Goal: Information Seeking & Learning: Check status

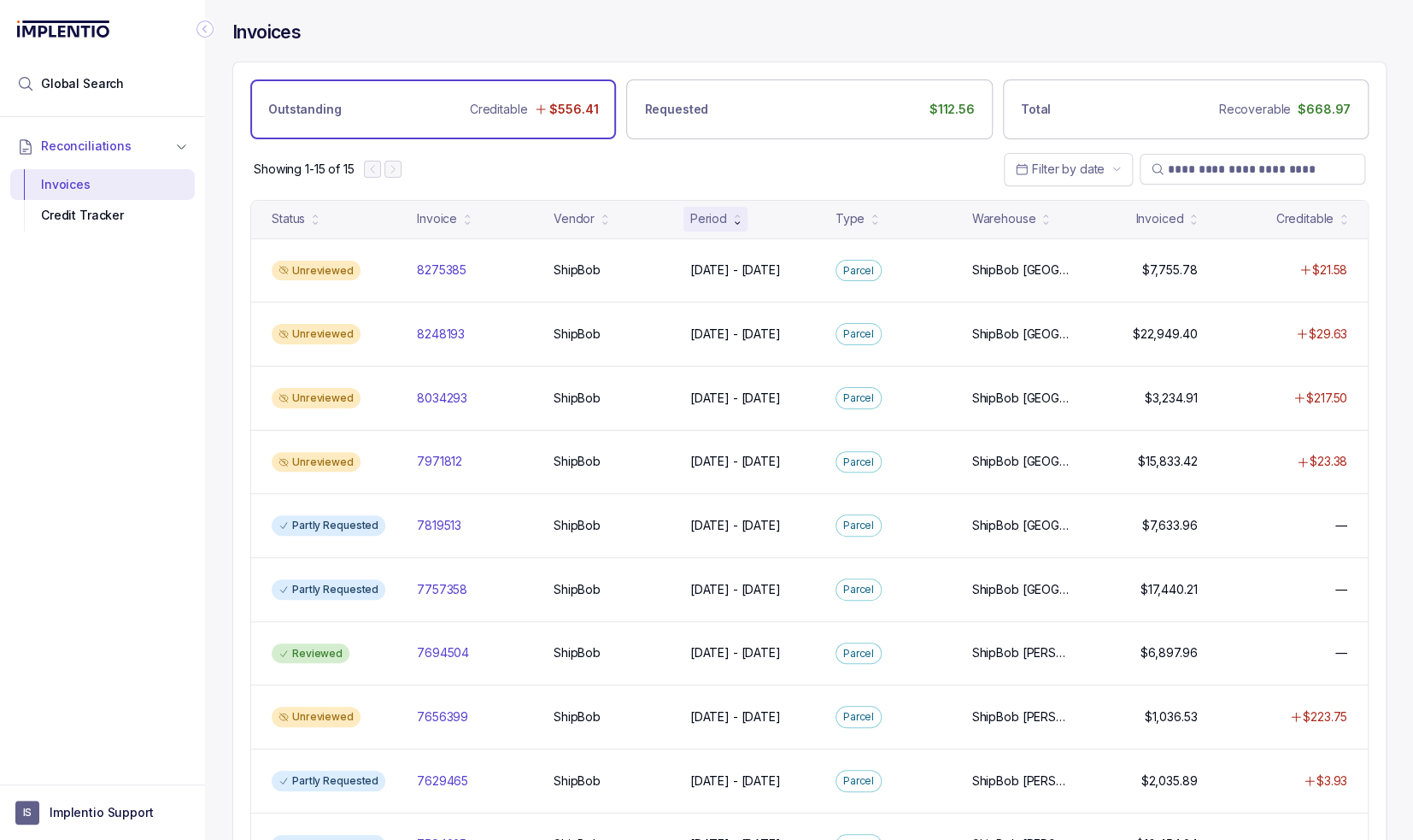
click at [110, 570] on div "Reconciliations Invoices Credit Tracker" at bounding box center [102, 445] width 205 height 657
drag, startPoint x: 62, startPoint y: 84, endPoint x: 178, endPoint y: 108, distance: 118.5
click at [62, 83] on span "Global Search" at bounding box center [82, 84] width 83 height 17
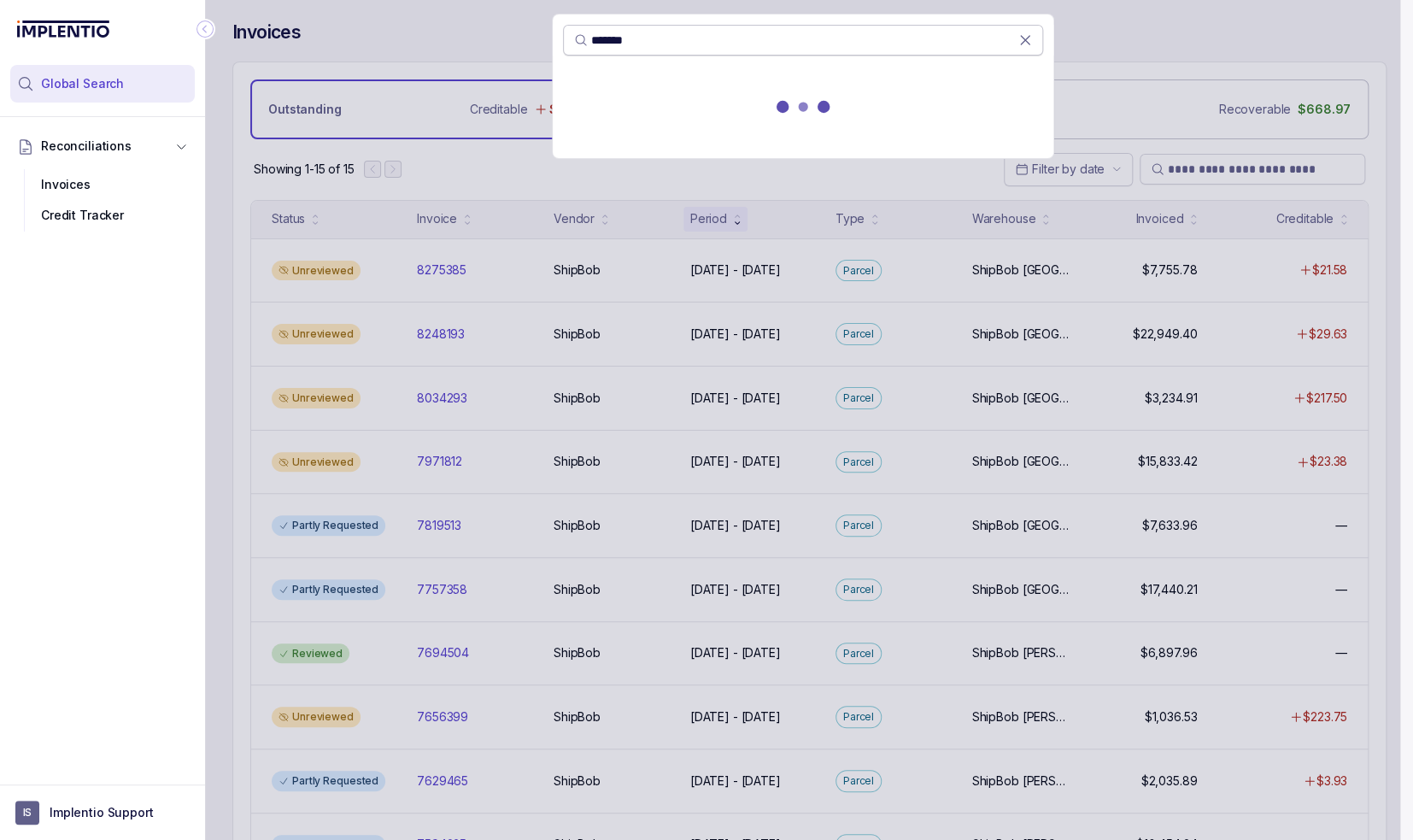
click at [588, 40] on span "*******" at bounding box center [795, 40] width 444 height 17
click at [591, 37] on input "*******" at bounding box center [805, 40] width 427 height 17
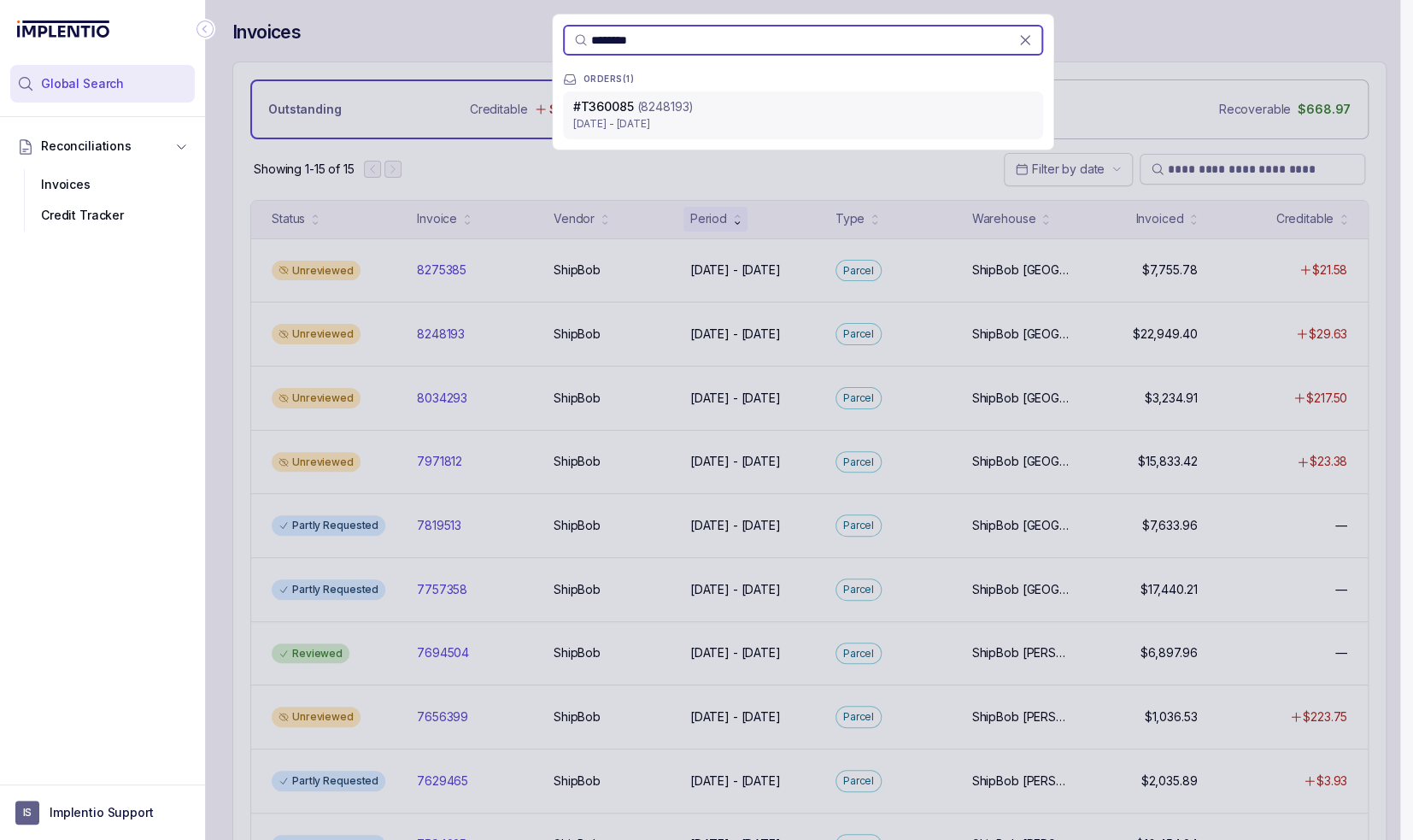
type input "********"
click at [662, 119] on p "[DATE] - [DATE]" at bounding box center [802, 124] width 460 height 17
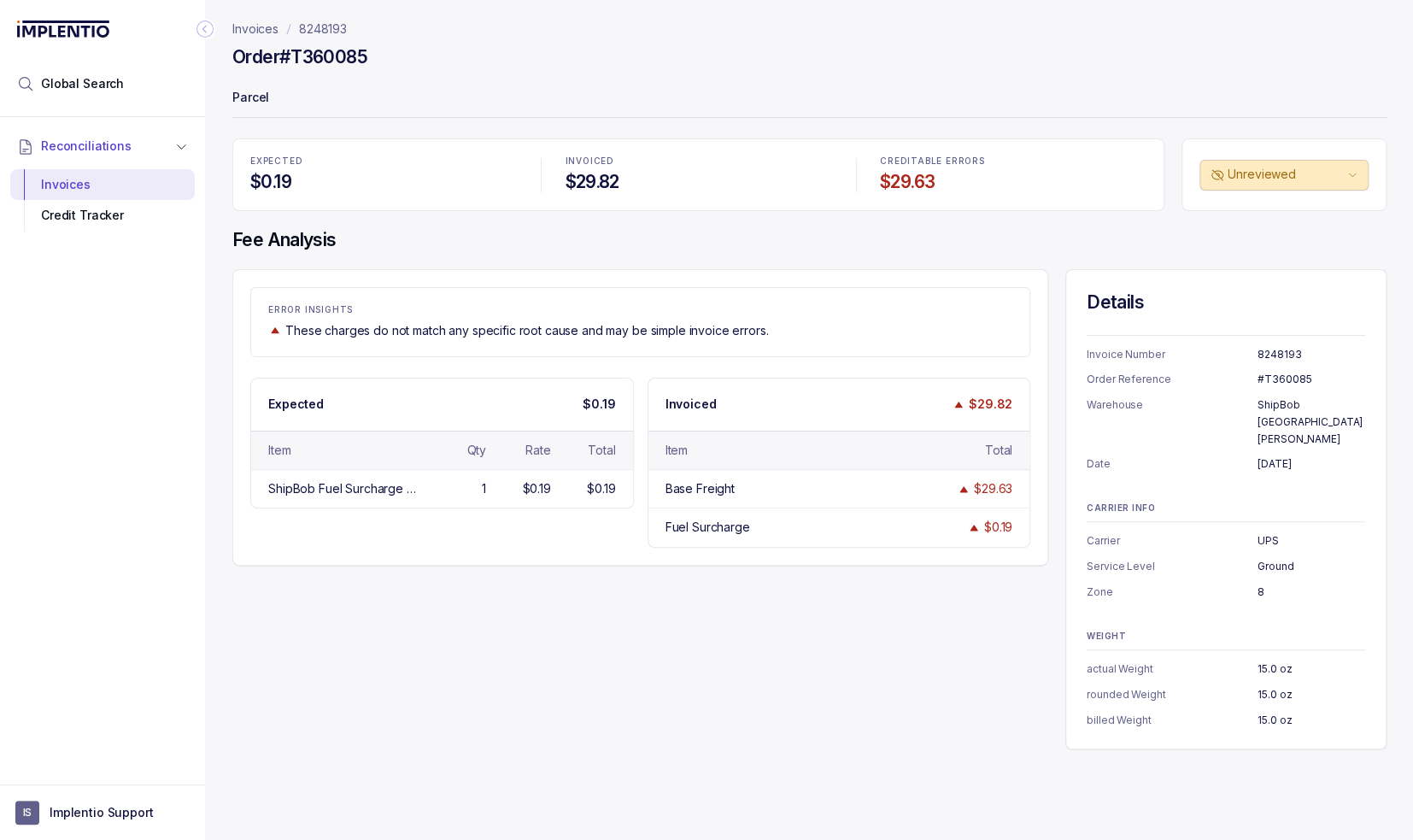
click at [792, 733] on div "Invoices 8248193 Order #T360085 Parcel EXPECTED $0.19 INVOICED $29.82 CREDITABL…" at bounding box center [802, 420] width 1195 height 840
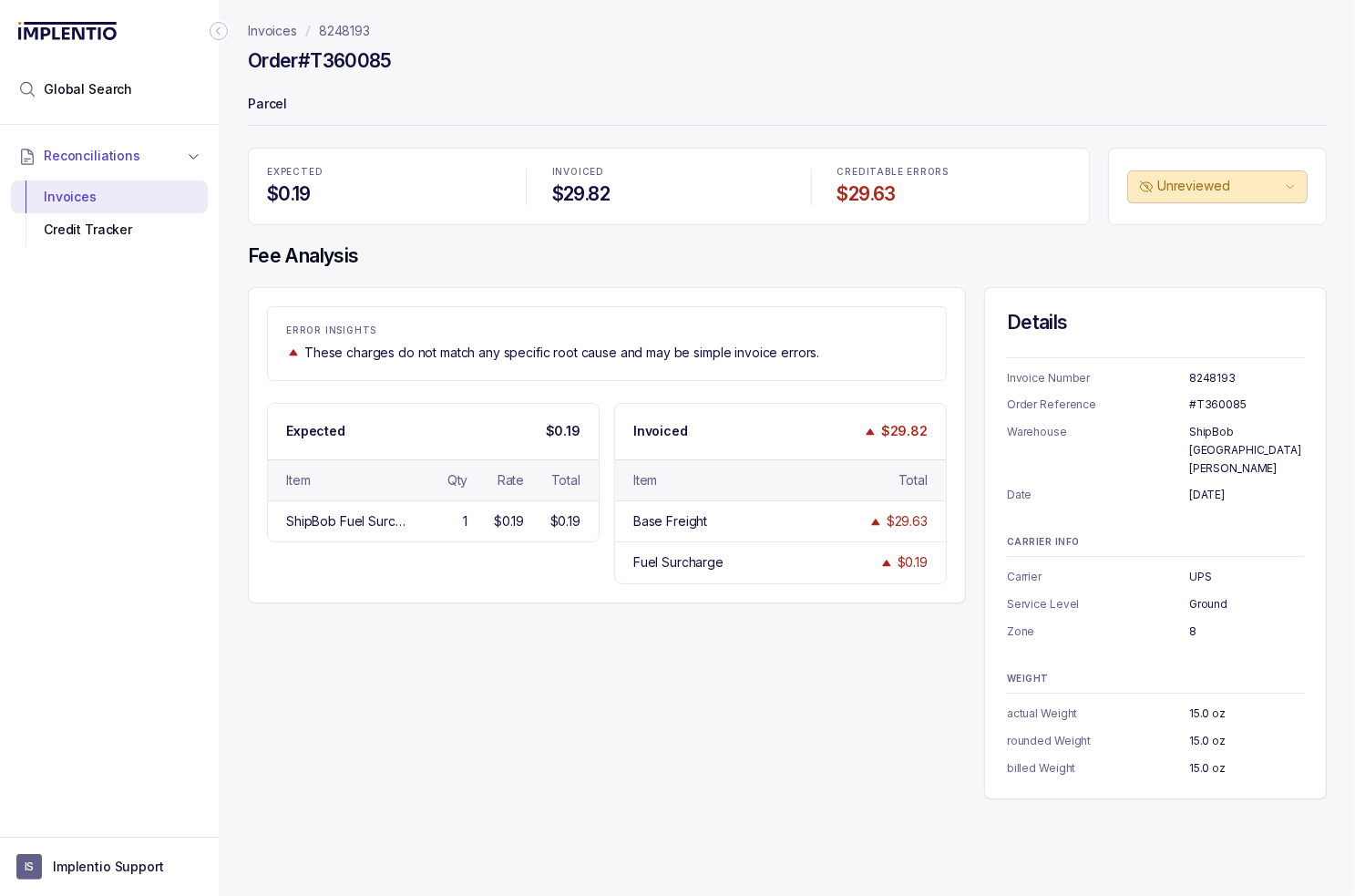
drag, startPoint x: 405, startPoint y: 620, endPoint x: 382, endPoint y: 630, distance: 25.1
click at [405, 621] on div "ERROR INSIGHTS These charges do not match any specific root cause and may be si…" at bounding box center [787, 543] width 1080 height 512
click at [217, 33] on icon "Collapse Icon" at bounding box center [219, 32] width 19 height 19
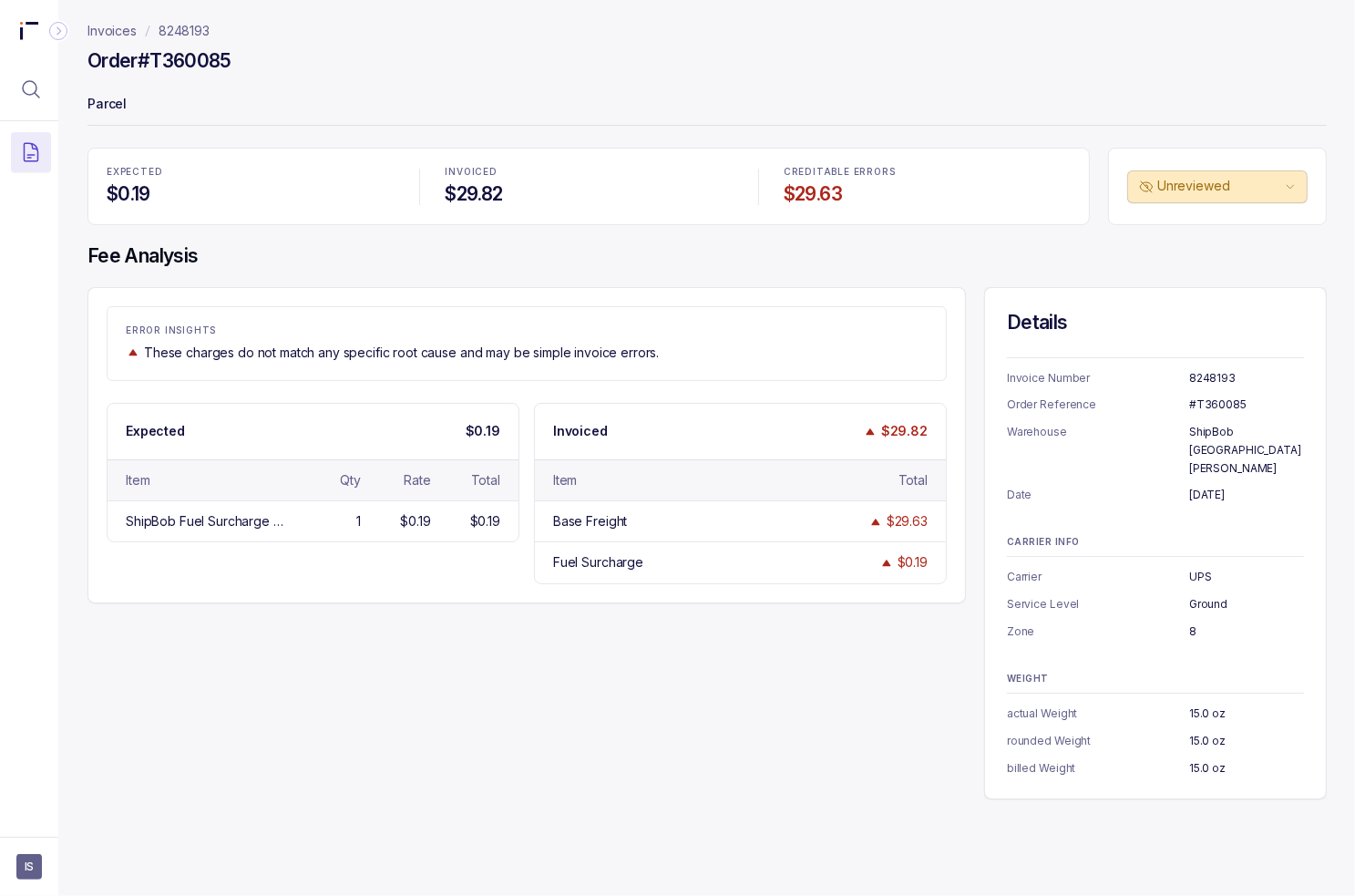
click at [434, 601] on div "ERROR INSIGHTS These charges do not match any specific root cause and may be si…" at bounding box center [707, 543] width 1240 height 512
drag, startPoint x: 1245, startPoint y: 698, endPoint x: 1012, endPoint y: 719, distance: 233.9
click at [999, 695] on div "Details Invoice Number 8248193 Order Reference #T360085 Warehouse ShipBob [GEOG…" at bounding box center [1156, 543] width 342 height 512
click at [1012, 732] on p "rounded Weight" at bounding box center [1098, 742] width 182 height 19
click at [180, 29] on p "8248193" at bounding box center [183, 32] width 51 height 19
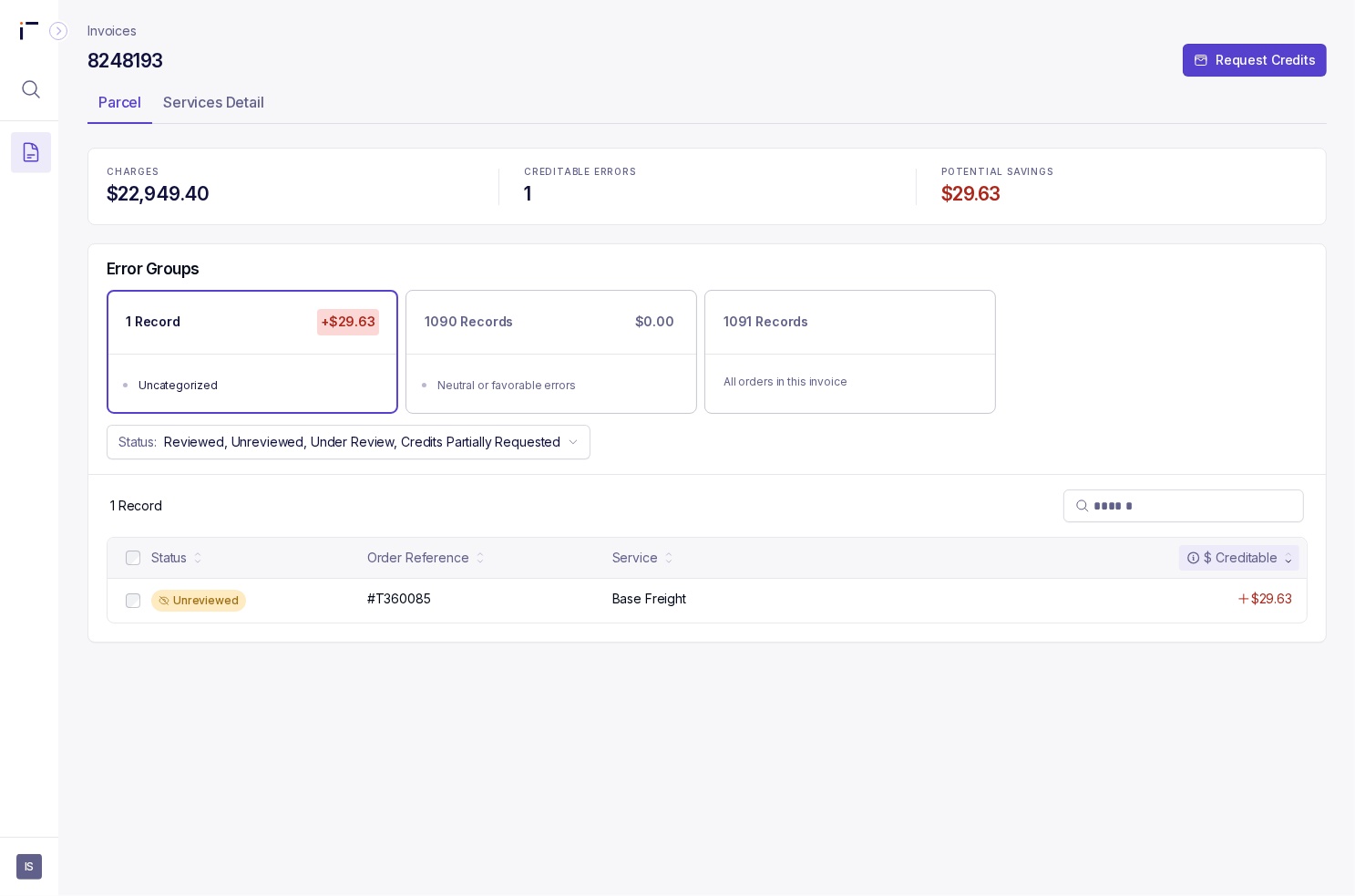
click at [114, 32] on p "Invoices" at bounding box center [112, 32] width 49 height 19
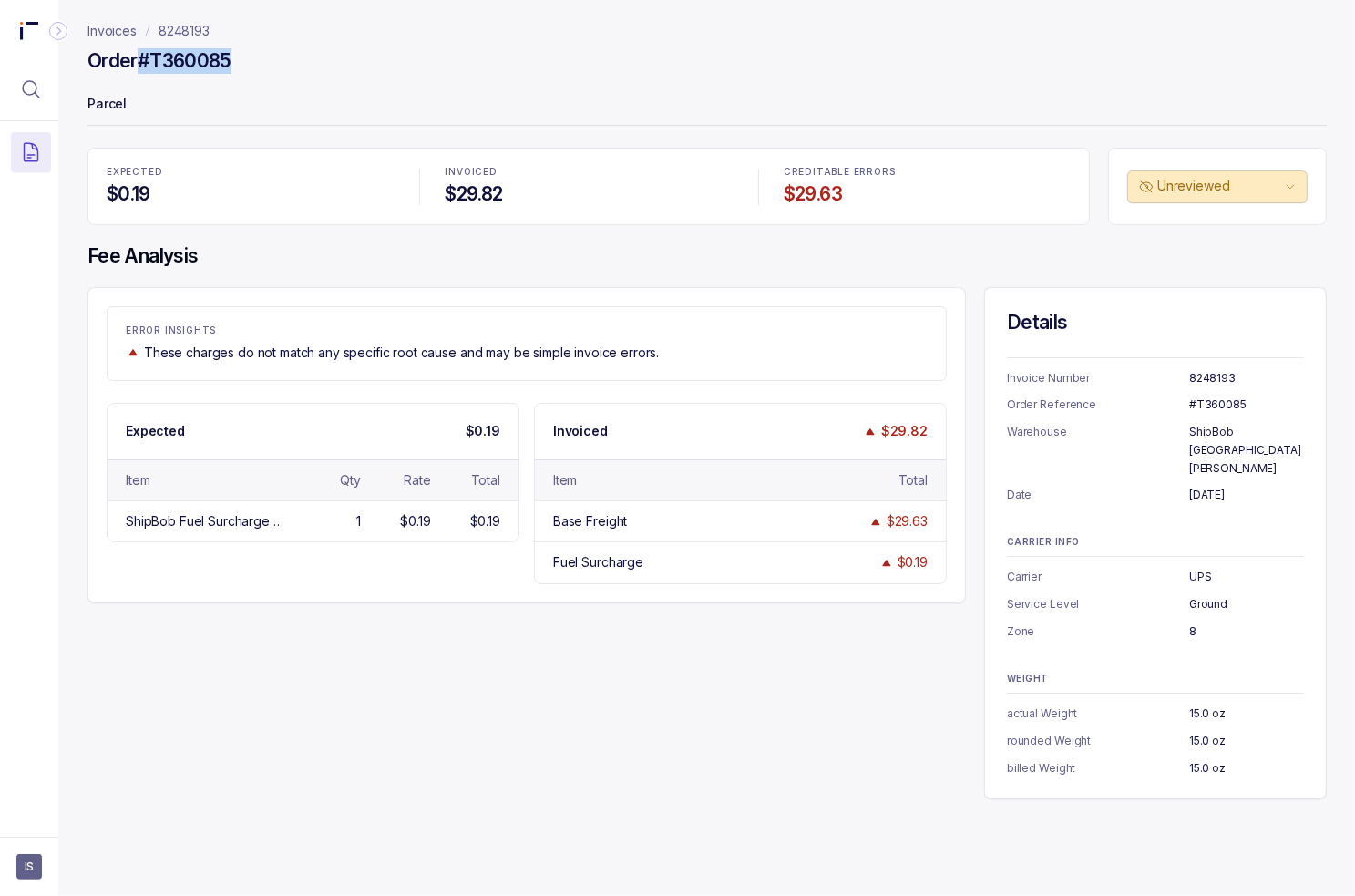
drag, startPoint x: 241, startPoint y: 54, endPoint x: 134, endPoint y: 73, distance: 108.7
click at [134, 73] on div "Order #T360085" at bounding box center [707, 63] width 1240 height 33
copy h4 "#T360085"
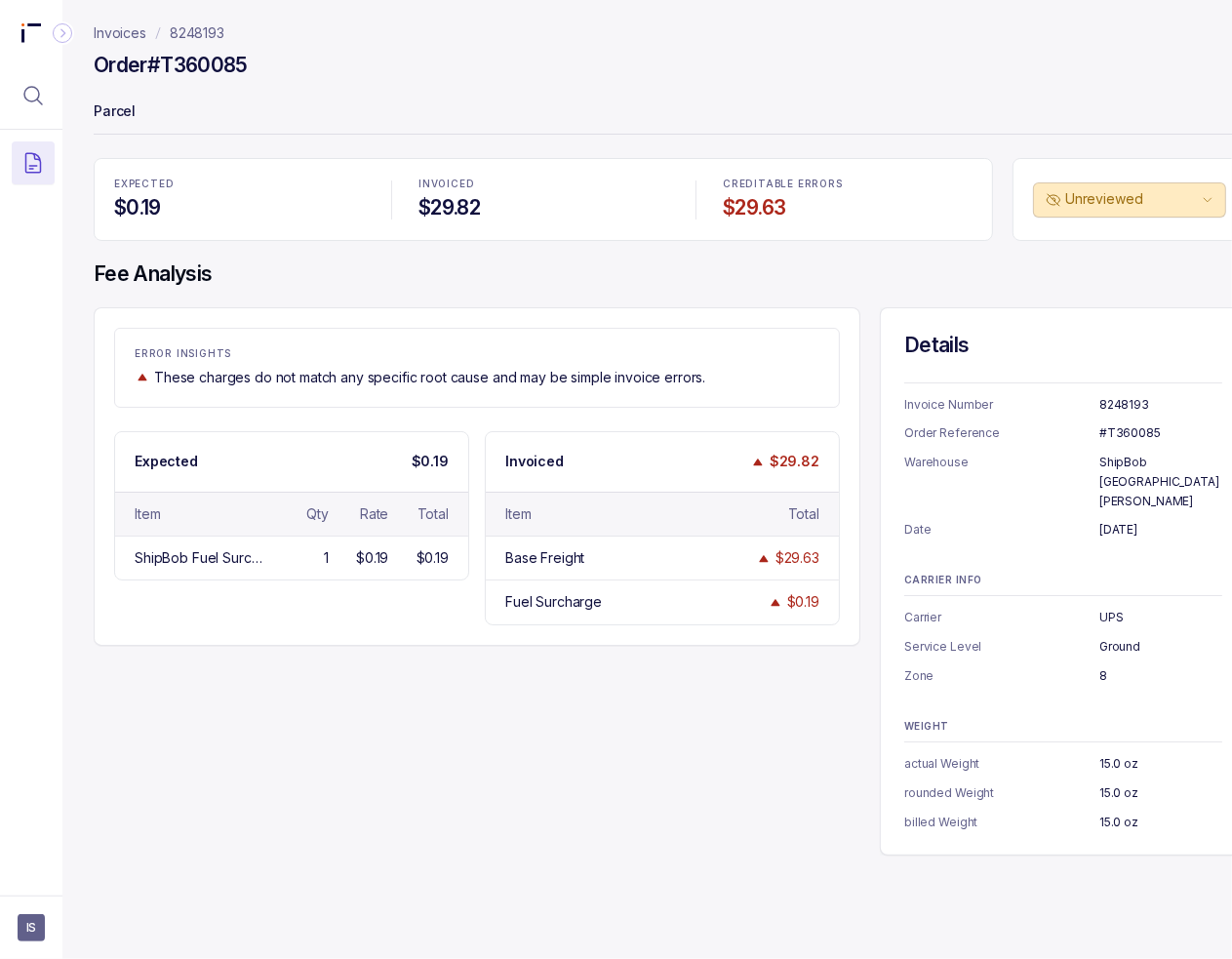
click at [442, 286] on h4 "Fee Analysis" at bounding box center [670, 274] width 1153 height 27
click at [124, 28] on p "Invoices" at bounding box center [120, 34] width 53 height 20
click at [201, 31] on p "8248193" at bounding box center [196, 34] width 55 height 20
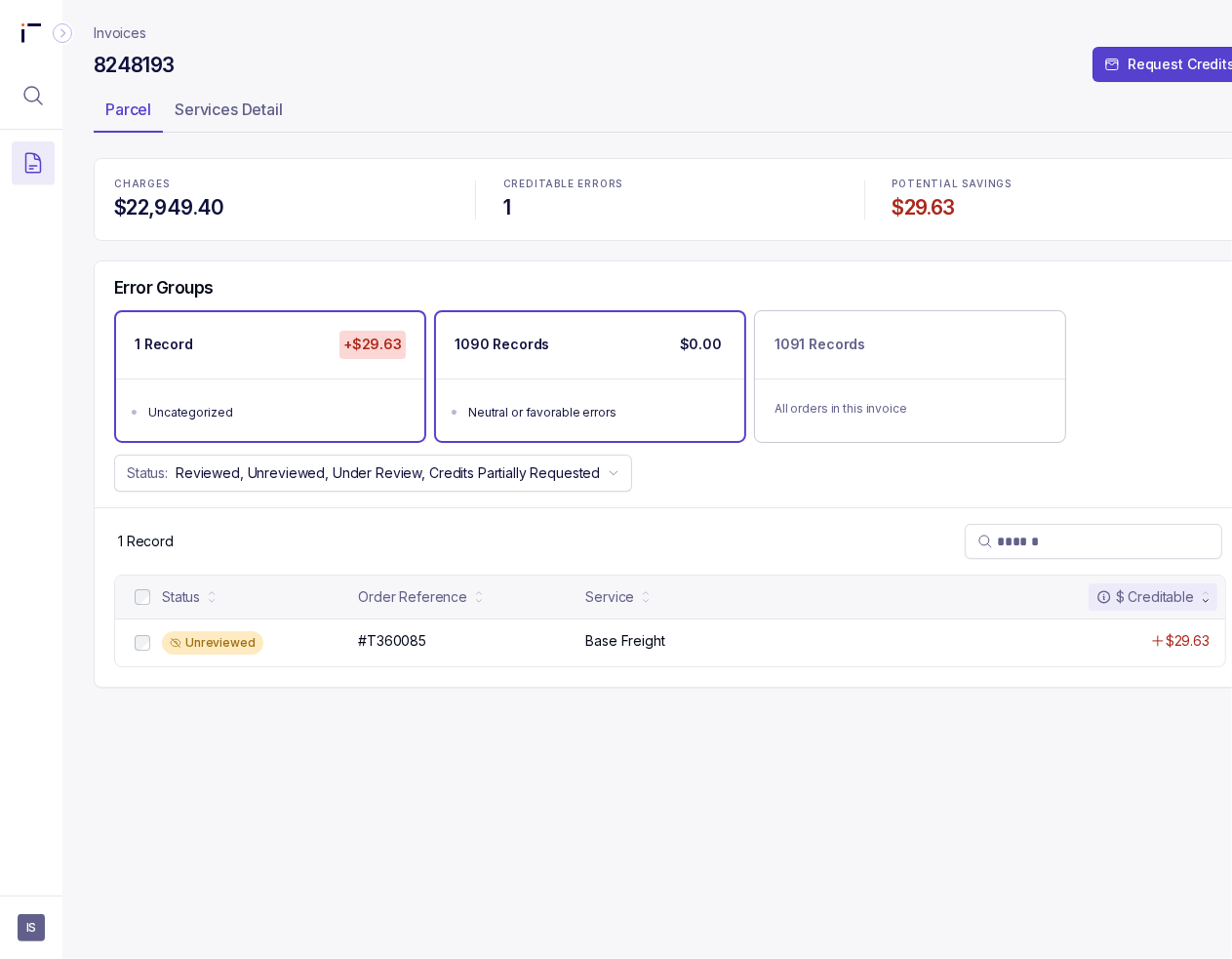
click at [590, 373] on div "1090 Records $0.00" at bounding box center [591, 345] width 309 height 66
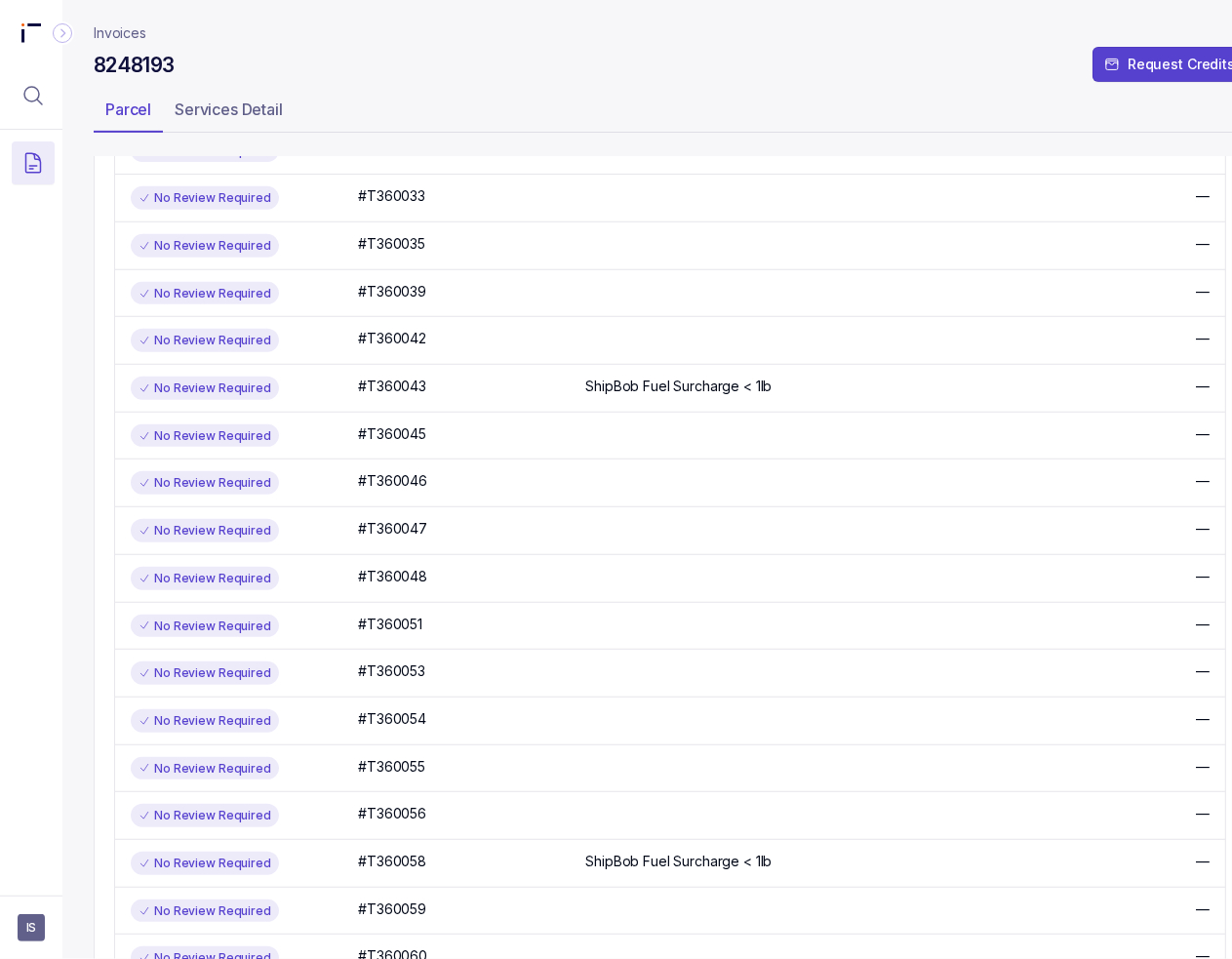
scroll to position [98, 0]
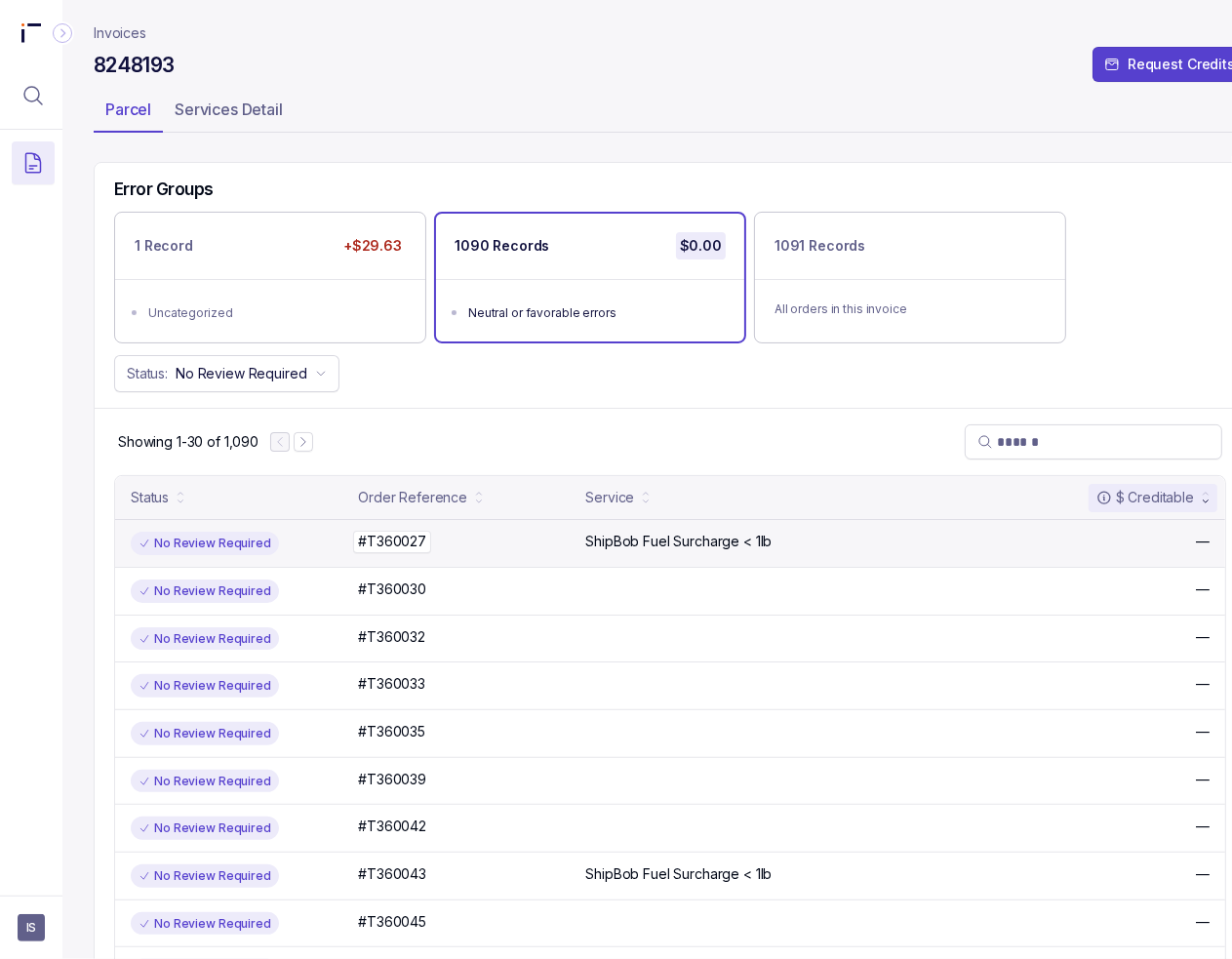
click at [464, 542] on div "#T360027 #T360027" at bounding box center [465, 542] width 215 height 20
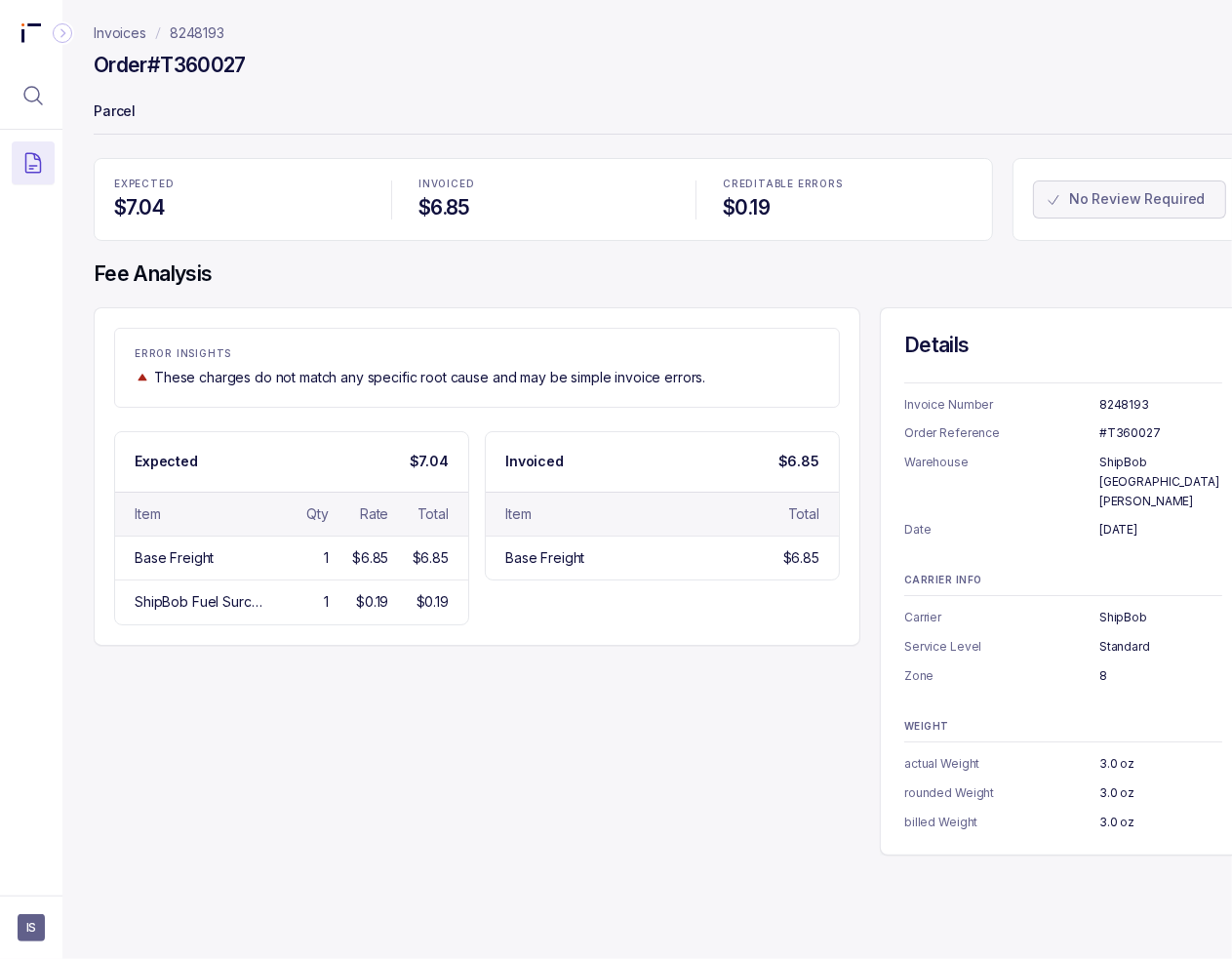
click at [228, 70] on h4 "Order #T360027" at bounding box center [169, 65] width 152 height 27
copy h4 "T360027"
click at [1050, 109] on p "Parcel" at bounding box center [670, 113] width 1153 height 39
click at [641, 784] on div "ERROR INSIGHTS These charges do not match any specific root cause and may be si…" at bounding box center [670, 582] width 1153 height 548
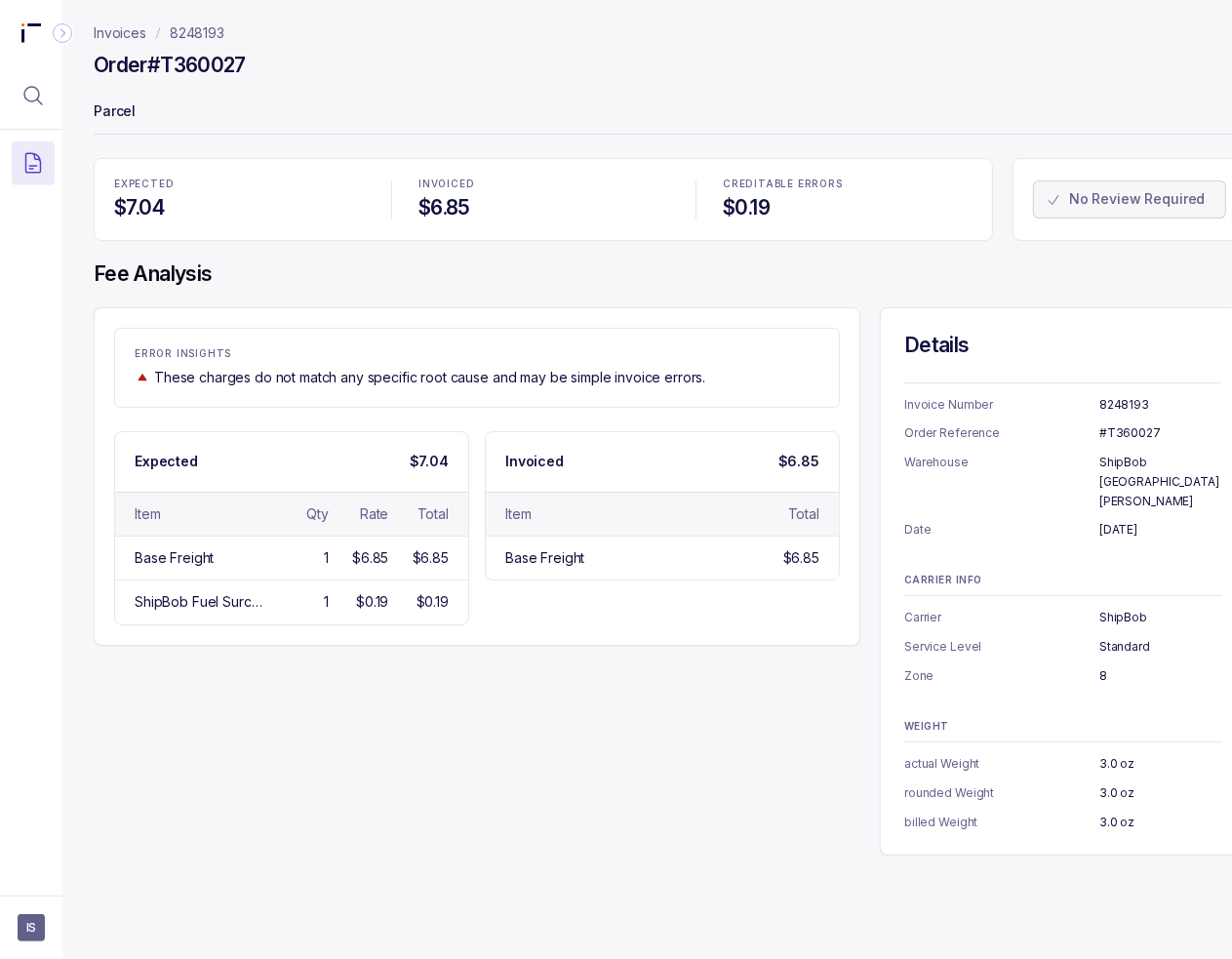
click at [869, 451] on div "ERROR INSIGHTS These charges do not match any specific root cause and may be si…" at bounding box center [670, 582] width 1153 height 548
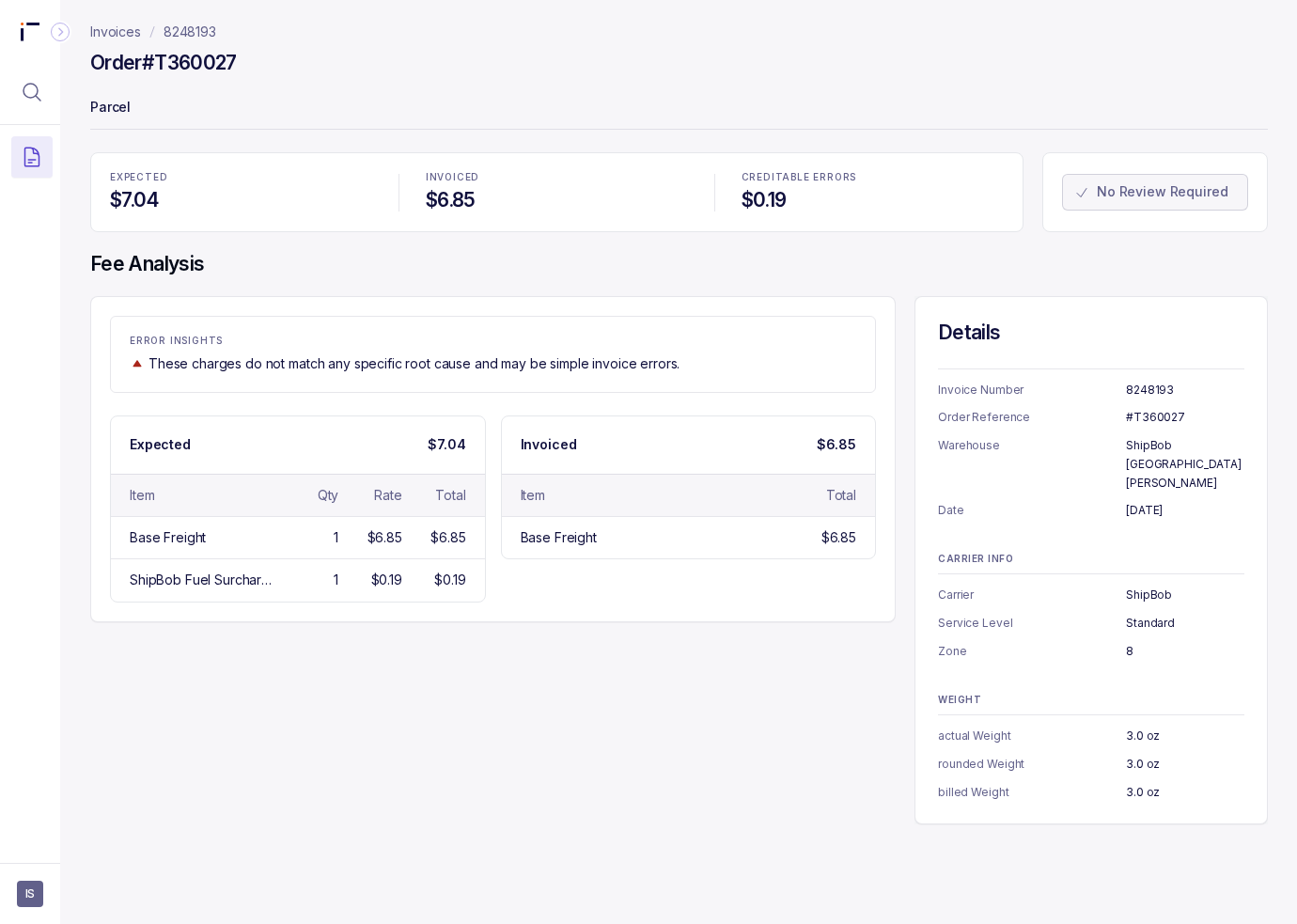
click at [720, 265] on h4 "Fee Analysis" at bounding box center [678, 264] width 1177 height 26
click at [1148, 291] on div "EXPECTED $7.04 INVOICED $6.85 CREDITABLE ERRORS $0.19 No Review Required Fee An…" at bounding box center [678, 488] width 1177 height 672
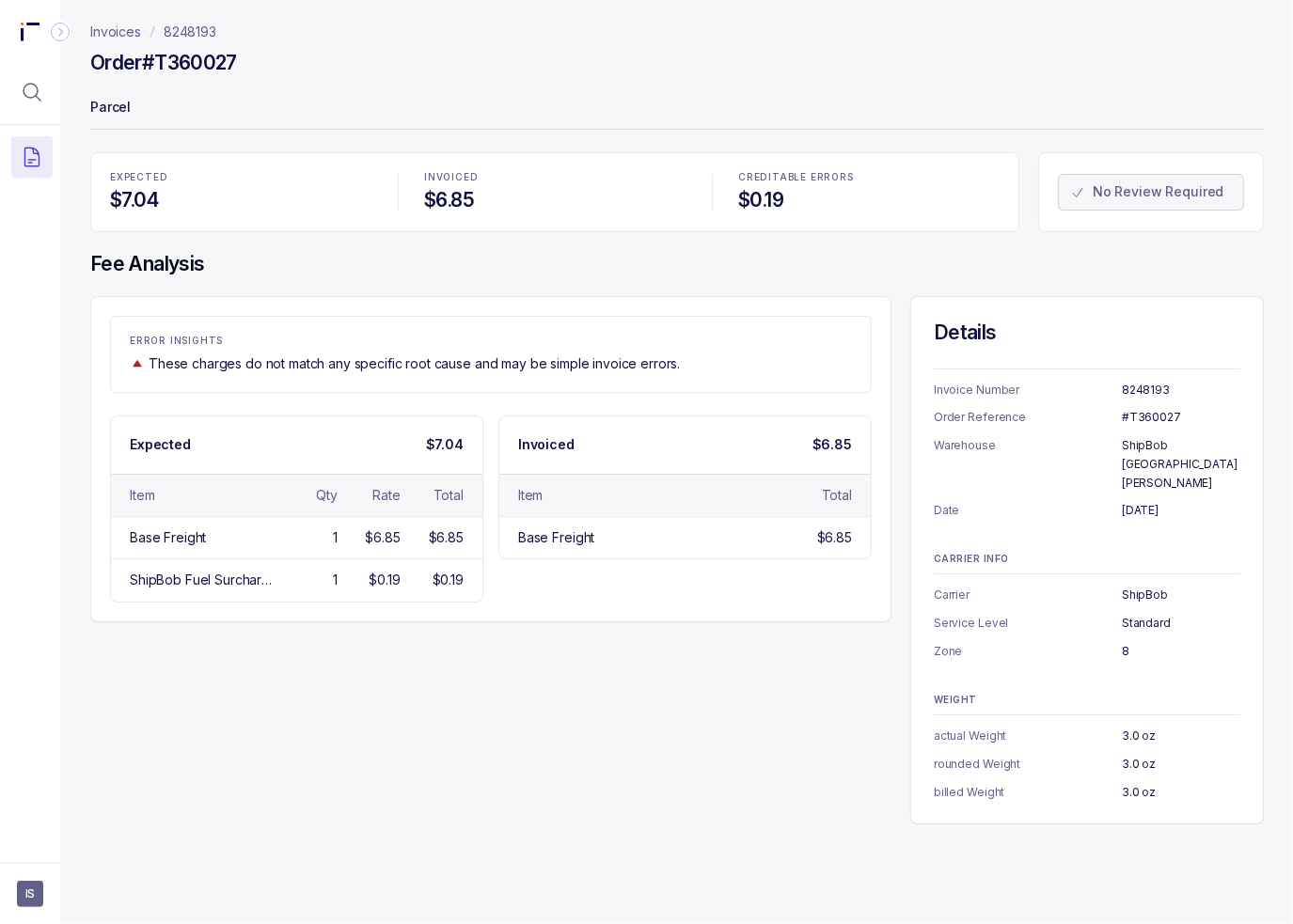
drag, startPoint x: 610, startPoint y: 107, endPoint x: 210, endPoint y: 121, distance: 400.2
click at [609, 104] on p "Parcel" at bounding box center [677, 108] width 1173 height 37
click at [49, 93] on button "Menu Icon Button MagnifyingGlassIcon" at bounding box center [32, 91] width 41 height 41
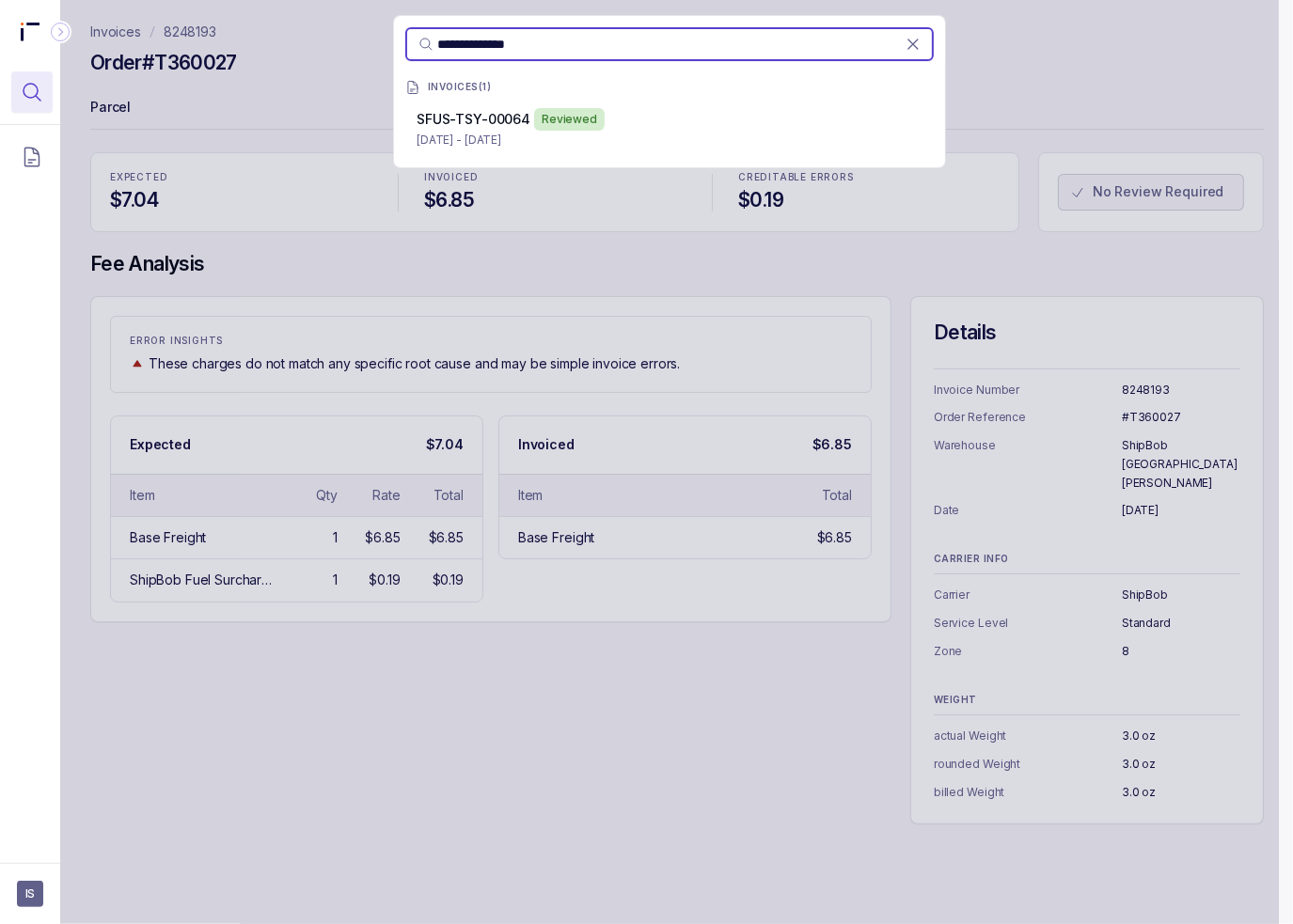
type input "**********"
click at [344, 289] on div "**********" at bounding box center [669, 462] width 1218 height 924
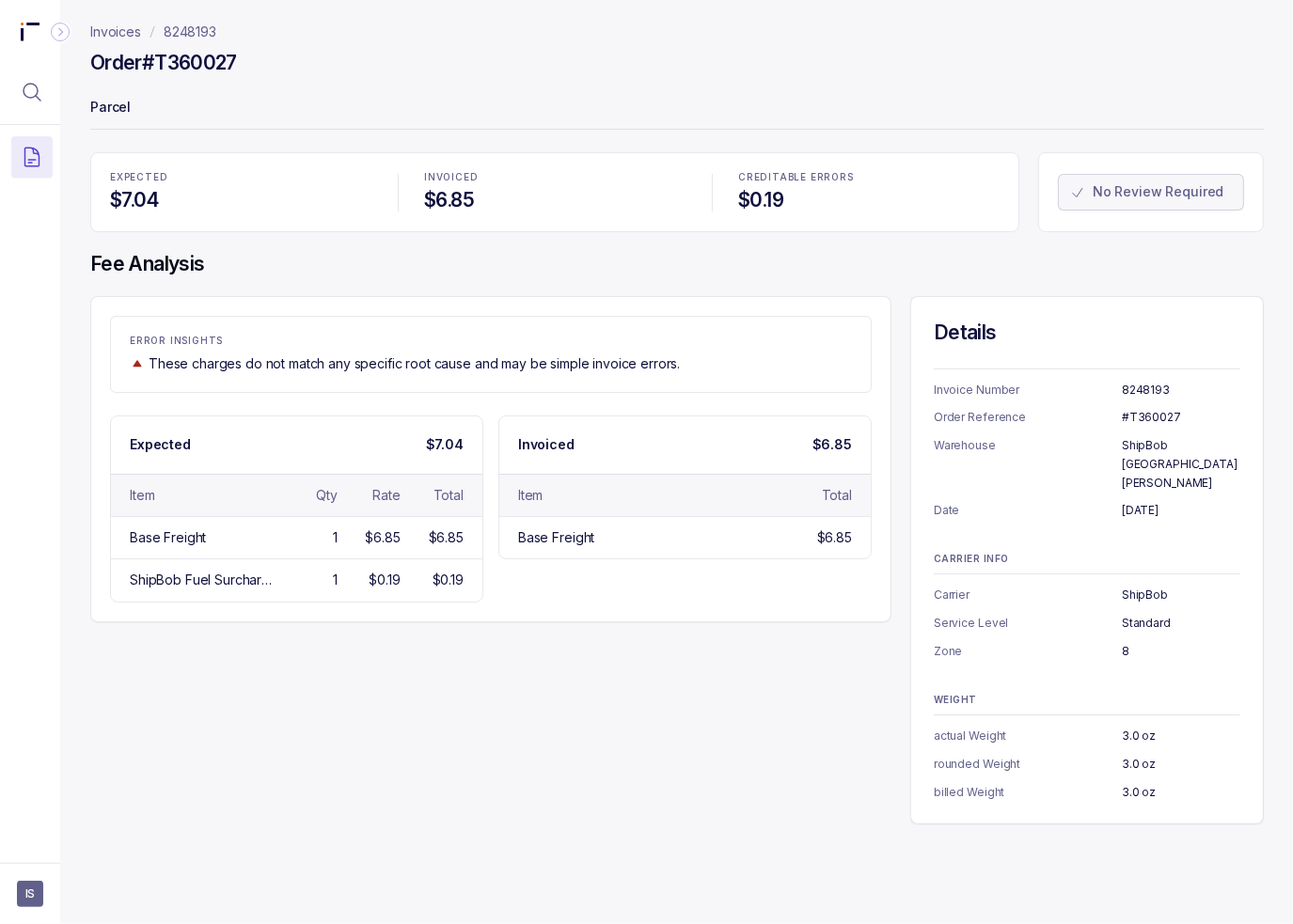
drag, startPoint x: 418, startPoint y: 106, endPoint x: 371, endPoint y: 107, distance: 47.0
click at [418, 106] on p "Parcel" at bounding box center [677, 108] width 1173 height 37
drag, startPoint x: 575, startPoint y: 248, endPoint x: 512, endPoint y: 225, distance: 67.1
click at [574, 247] on div "EXPECTED $7.04 INVOICED $6.85 CREDITABLE ERRORS $0.19 No Review Required Fee An…" at bounding box center [677, 488] width 1173 height 672
click at [37, 90] on icon "Menu Icon Button MagnifyingGlassIcon" at bounding box center [33, 92] width 23 height 23
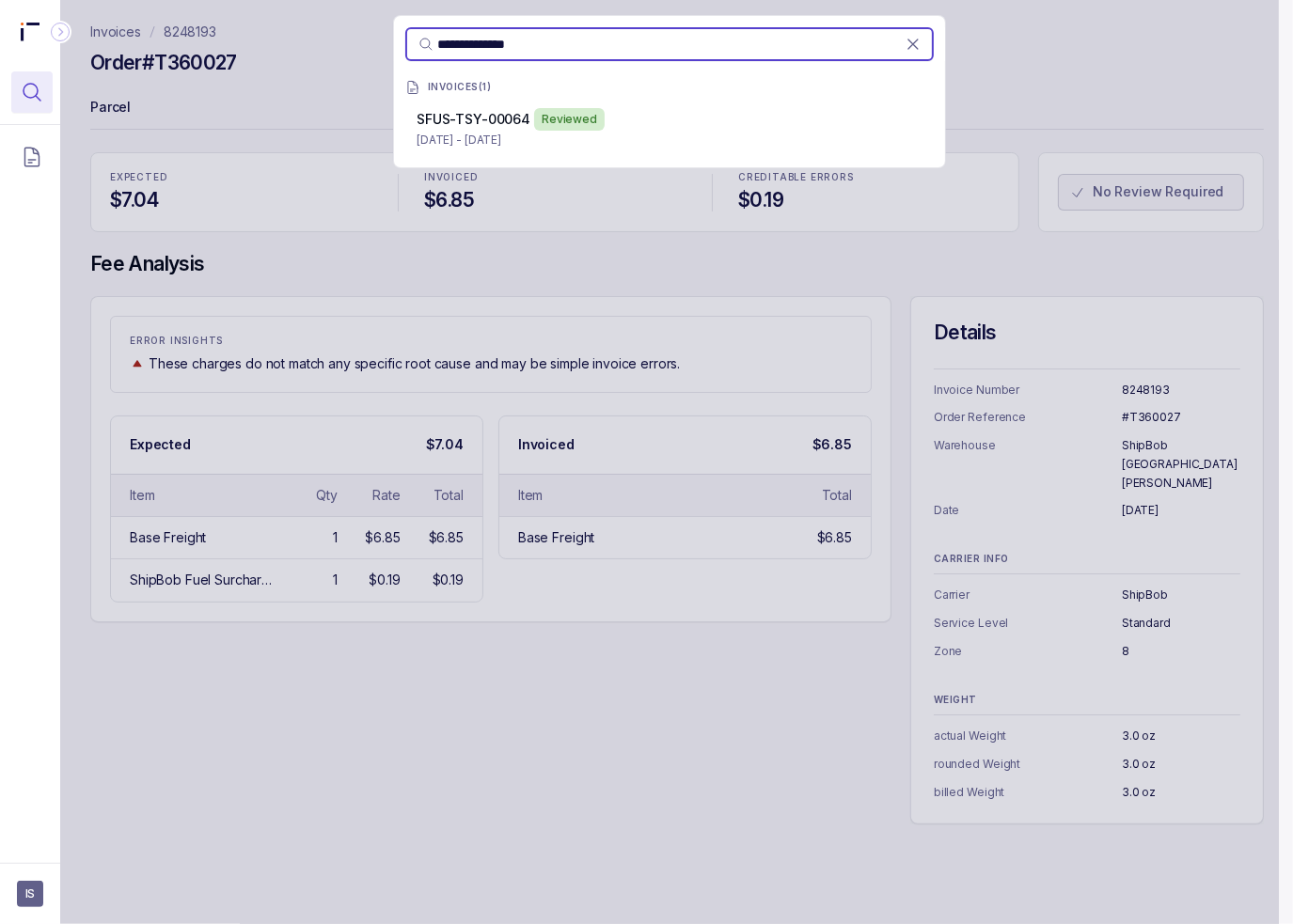
type input "**********"
click at [497, 128] on p "SFUS-TSY-00064" at bounding box center [473, 120] width 114 height 19
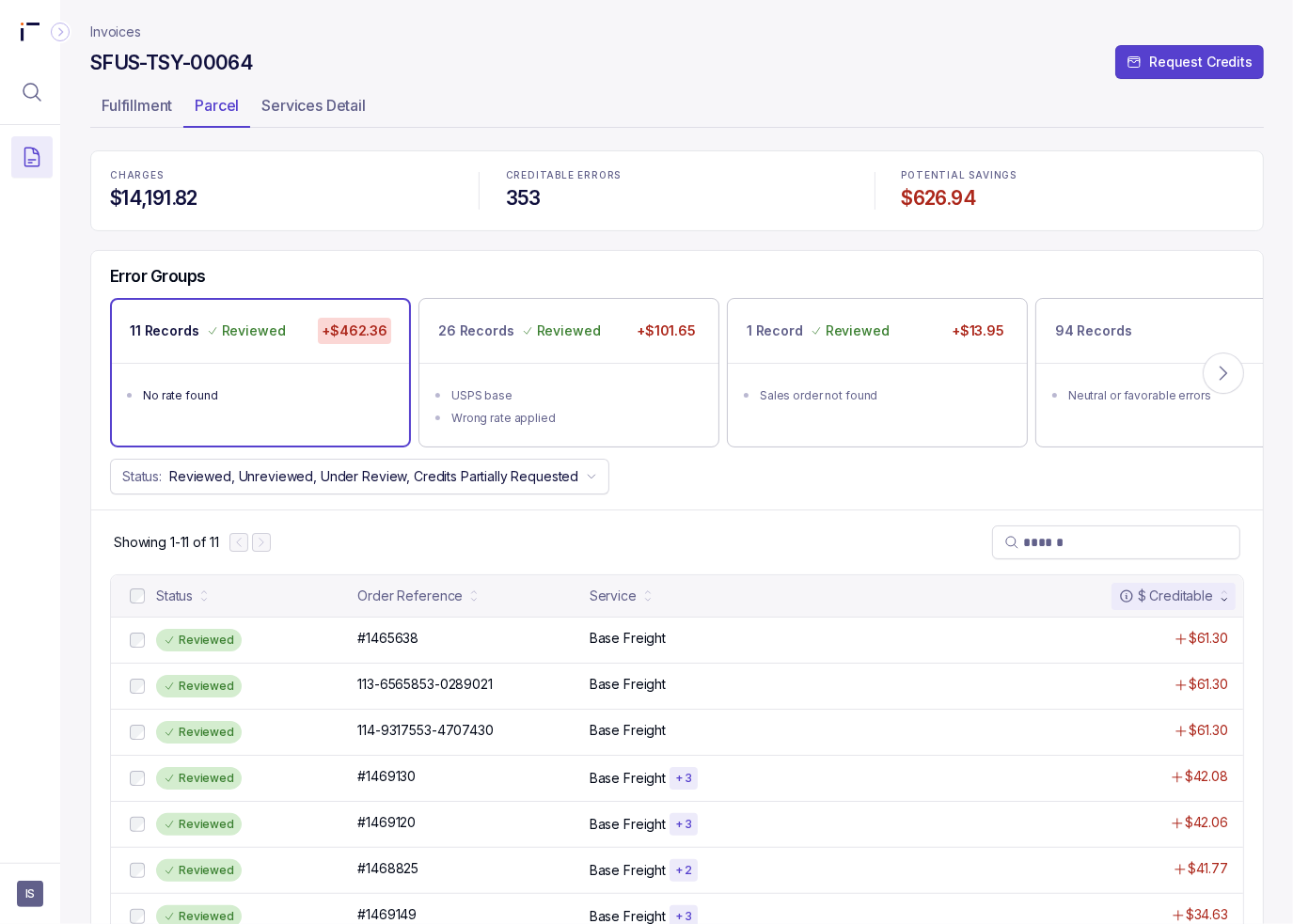
drag, startPoint x: 346, startPoint y: 153, endPoint x: 335, endPoint y: 154, distance: 11.0
click at [345, 153] on div "CHARGES $14,191.82 CREDITABLE ERRORS 353 POTENTIAL SAVINGS $626.94" at bounding box center [677, 190] width 1173 height 80
click at [34, 101] on icon "Menu Icon Button MagnifyingGlassIcon" at bounding box center [33, 92] width 23 height 23
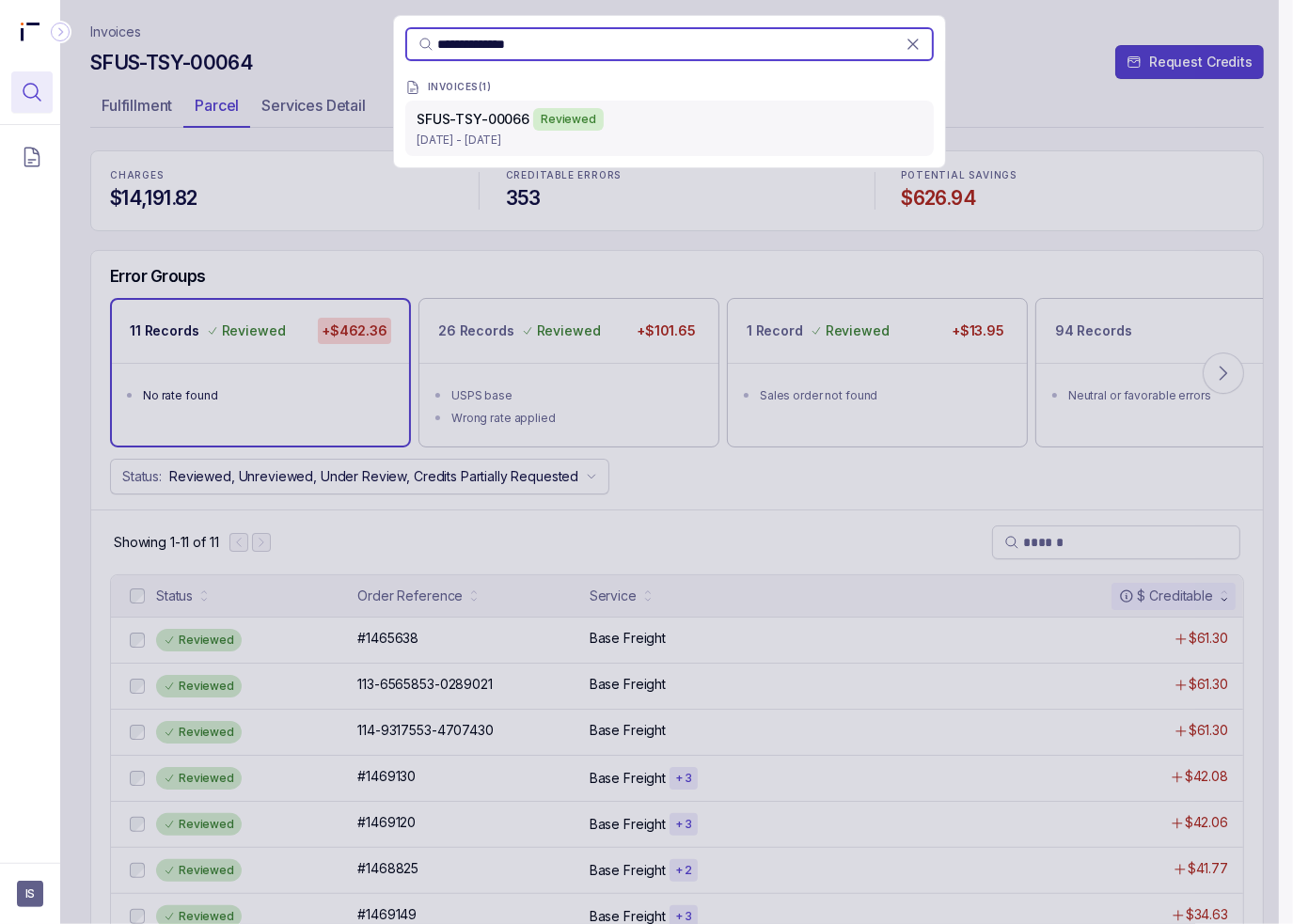
type input "**********"
click at [581, 128] on div "Reviewed" at bounding box center [567, 120] width 70 height 23
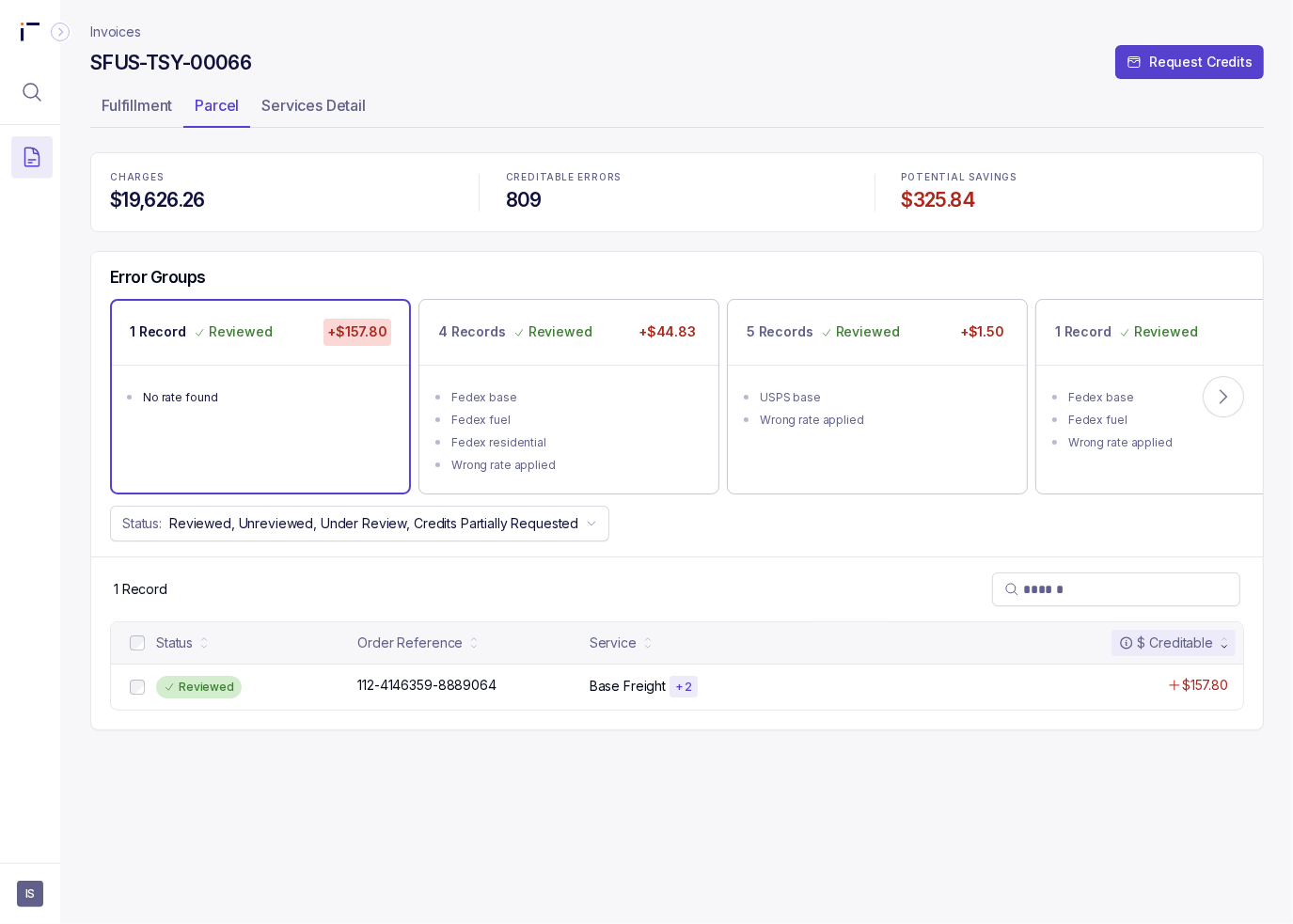
drag, startPoint x: 418, startPoint y: 266, endPoint x: 289, endPoint y: 227, distance: 134.8
click at [413, 267] on div "Error Groups" at bounding box center [677, 282] width 1171 height 32
click at [41, 96] on icon "Menu Icon Button MagnifyingGlassIcon" at bounding box center [33, 92] width 23 height 23
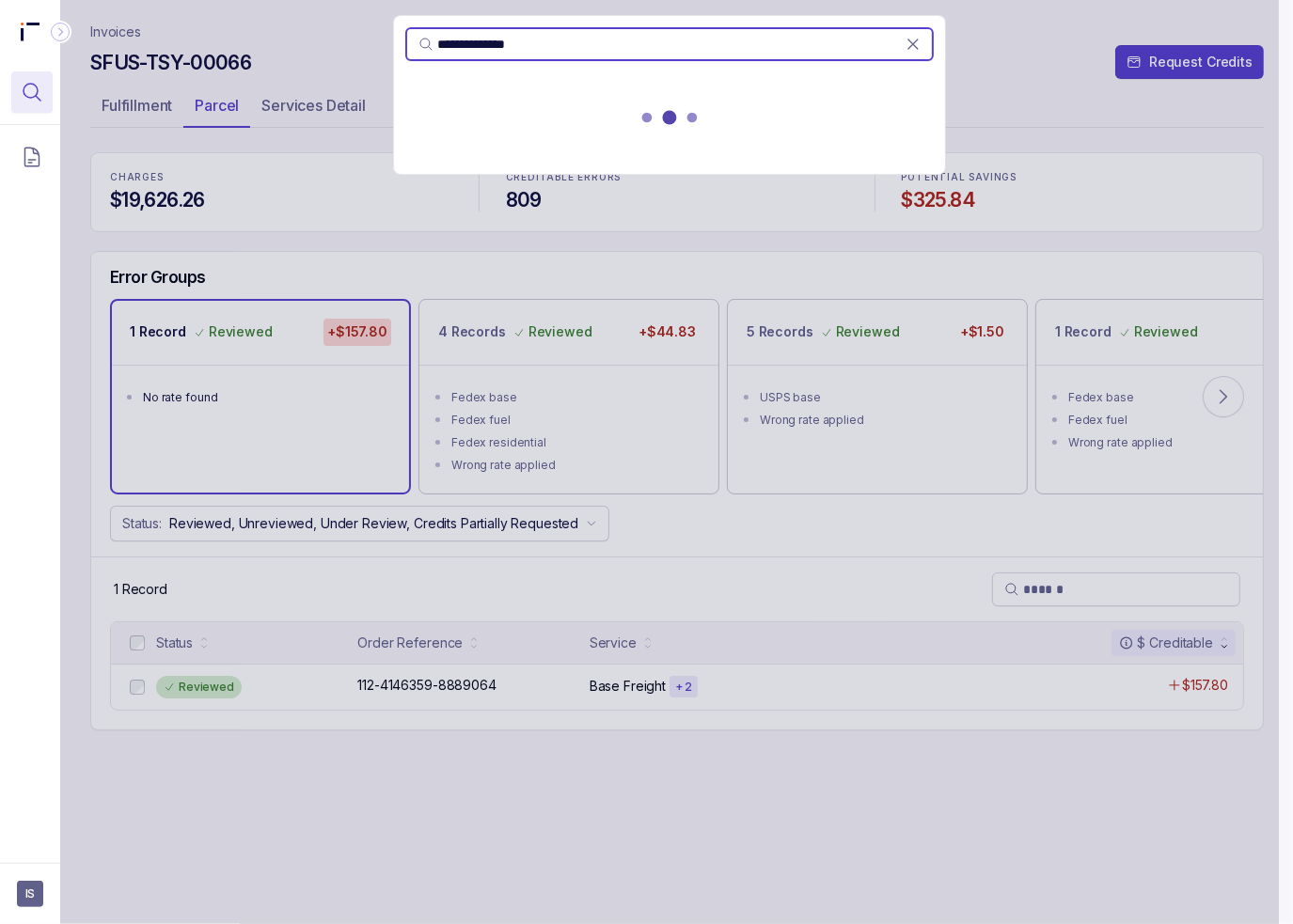
type input "**********"
click at [225, 240] on div "**********" at bounding box center [669, 462] width 1218 height 924
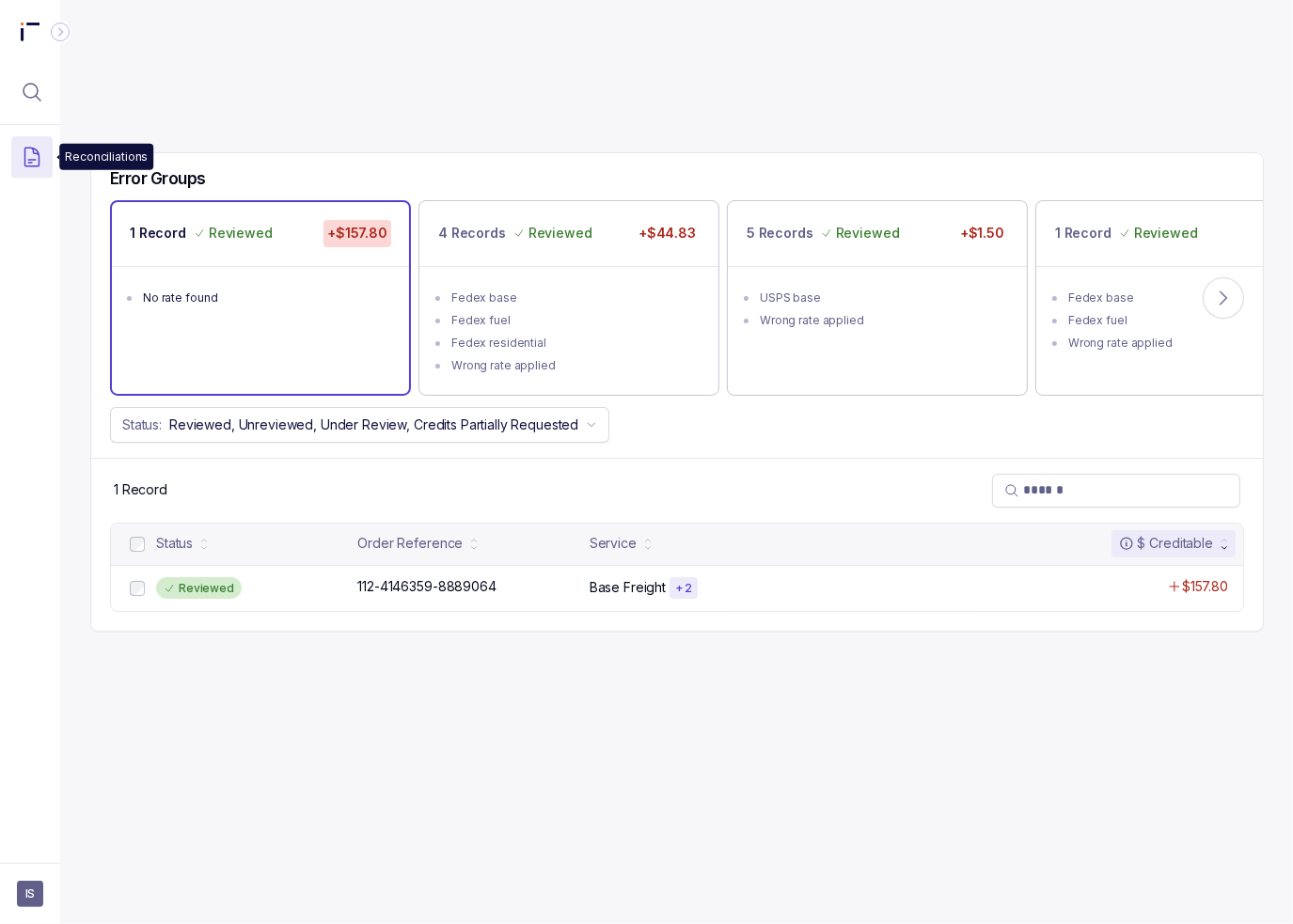
click at [28, 160] on icon "Menu Icon Button DocumentTextIcon" at bounding box center [33, 157] width 23 height 23
click at [117, 197] on p "Invoices" at bounding box center [162, 194] width 181 height 19
click at [418, 749] on div "Error Groups 1 Record Reviewed +$157.80 No rate found 4 Records Reviewed +$44.8…" at bounding box center [677, 462] width 1173 height 924
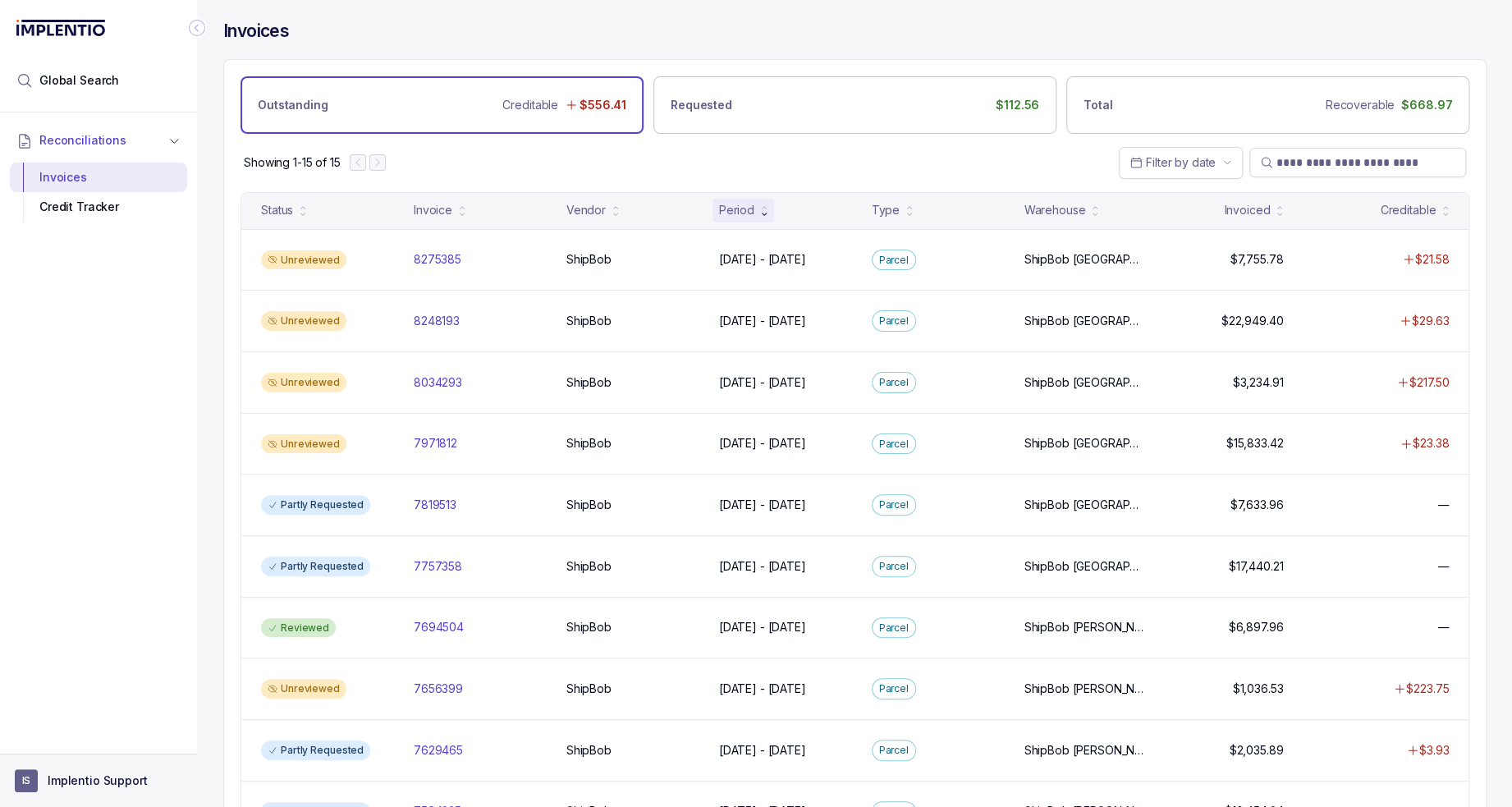
click at [96, 779] on p "Implentio Support" at bounding box center [97, 781] width 100 height 17
click at [96, 742] on p "Logout" at bounding box center [108, 746] width 137 height 17
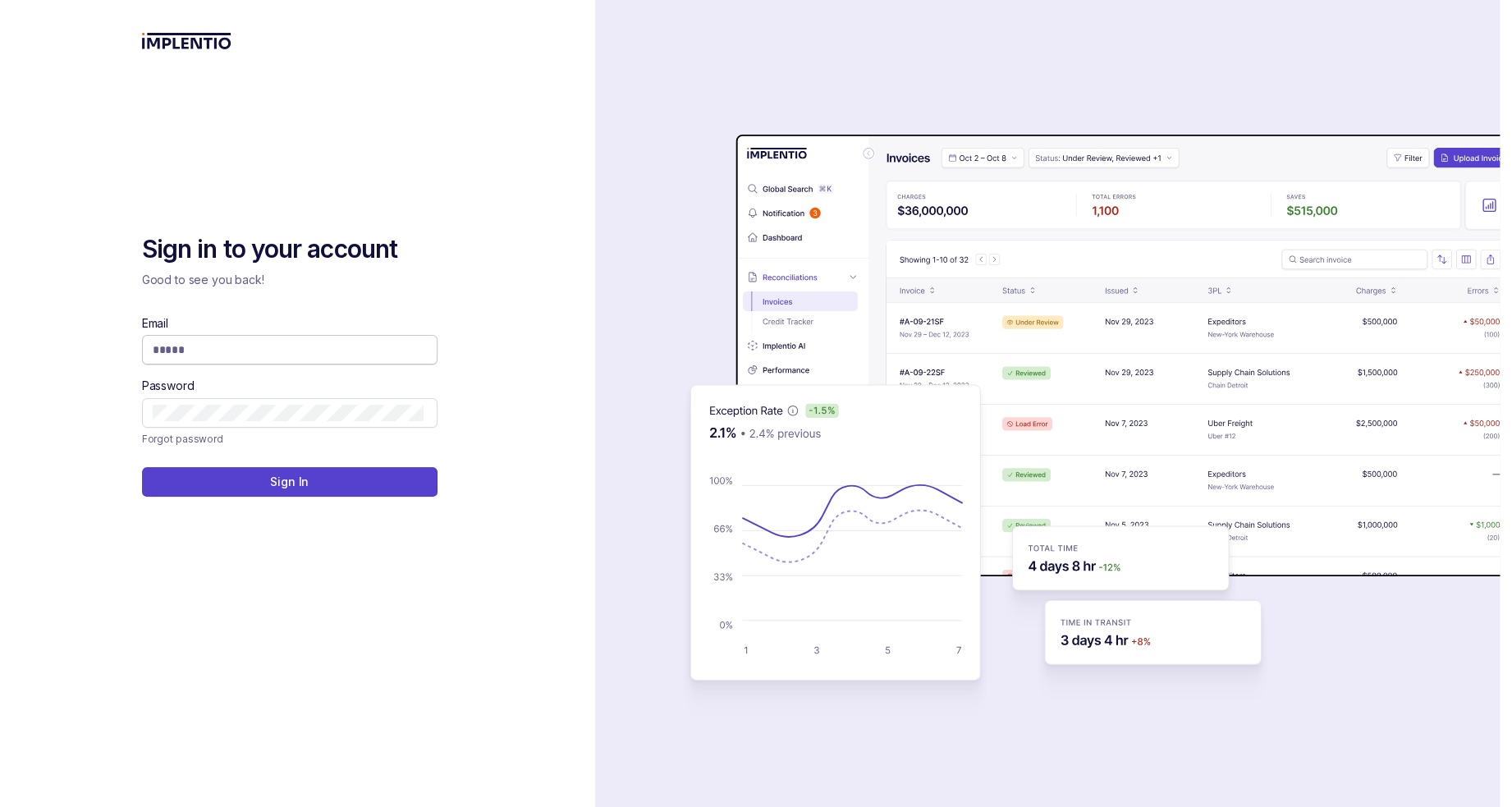
click at [204, 360] on span at bounding box center [289, 349] width 296 height 29
click at [205, 350] on input "Email" at bounding box center [287, 349] width 271 height 17
click at [259, 346] on input "Email" at bounding box center [287, 349] width 271 height 17
click at [275, 347] on input "Email" at bounding box center [287, 349] width 271 height 17
type input "**********"
